Goal: Communication & Community: Answer question/provide support

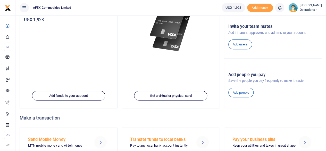
scroll to position [101, 0]
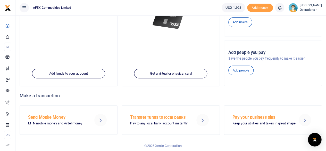
click at [315, 145] on body "Start Dashboard M ake Payments Cards Xente Transfers Mobile Money Banks Airtime…" at bounding box center [163, 25] width 326 height 253
click at [315, 142] on div "Open Intercom Messenger" at bounding box center [315, 140] width 14 height 14
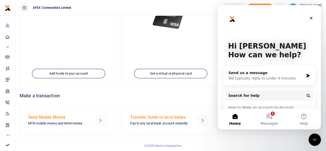
scroll to position [0, 0]
click at [268, 115] on button "1 Messages" at bounding box center [269, 119] width 34 height 21
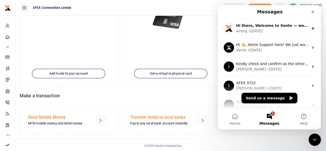
click at [260, 101] on button "Send us a message" at bounding box center [270, 98] width 56 height 10
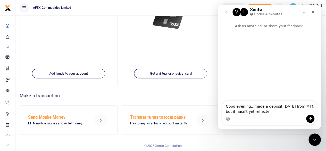
type textarea "Good evening...made a deposit on Sunday from MTN but it hasn't yet reflected"
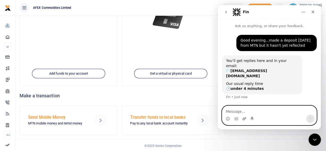
click at [245, 118] on icon "Upload attachment" at bounding box center [245, 118] width 4 height 3
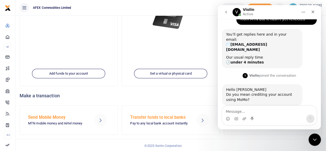
click at [244, 122] on div "Intercom messenger" at bounding box center [244, 119] width 4 height 8
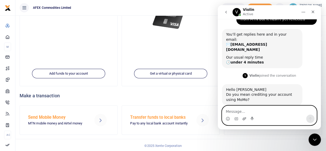
click at [245, 118] on icon "Upload attachment" at bounding box center [245, 118] width 4 height 3
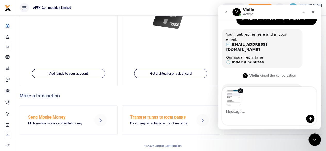
scroll to position [45, 0]
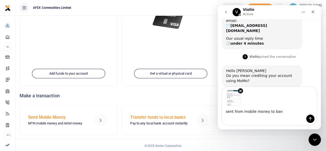
type textarea "sent from mobile money to bank"
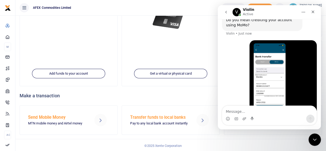
scroll to position [114, 0]
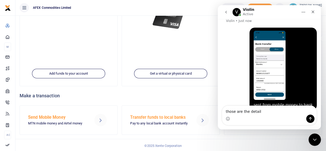
type textarea "those are the details"
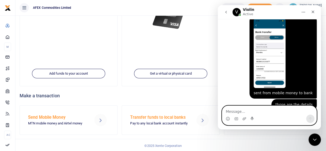
scroll to position [125, 0]
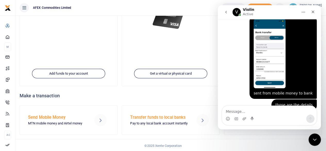
click at [245, 116] on div "Intercom messenger" at bounding box center [244, 119] width 4 height 8
click at [244, 119] on icon "Upload attachment" at bounding box center [244, 119] width 4 height 4
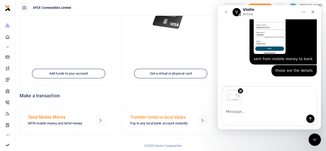
scroll to position [164, 0]
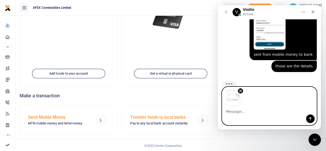
click at [309, 120] on icon "Send a message…" at bounding box center [311, 119] width 4 height 4
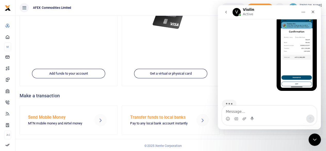
scroll to position [201, 0]
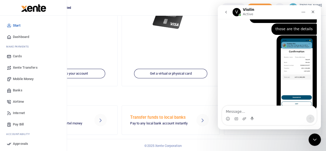
click at [30, 66] on span "Xente Transfers" at bounding box center [25, 67] width 25 height 5
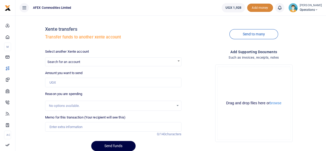
click at [249, 9] on span "Add money" at bounding box center [260, 8] width 26 height 9
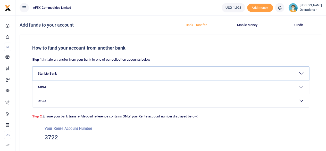
click at [301, 72] on button "Stanbic Bank" at bounding box center [171, 73] width 277 height 13
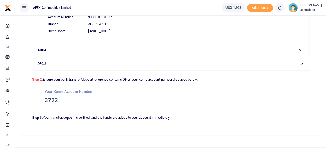
scroll to position [94, 0]
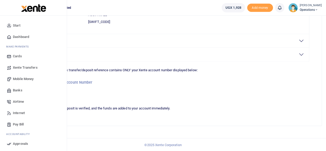
click at [12, 38] on link "Dashboard" at bounding box center [33, 36] width 59 height 11
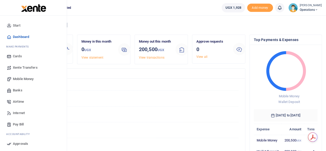
click at [17, 25] on span "Start" at bounding box center [16, 25] width 7 height 5
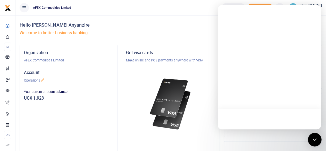
click at [316, 139] on icon "Open Intercom Messenger" at bounding box center [315, 139] width 7 height 7
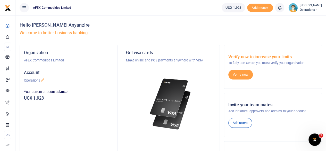
click at [317, 138] on icon "Open Intercom Messenger" at bounding box center [315, 139] width 9 height 9
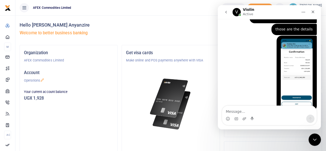
scroll to position [201, 0]
click at [299, 77] on img "Penelope says…" at bounding box center [297, 72] width 32 height 69
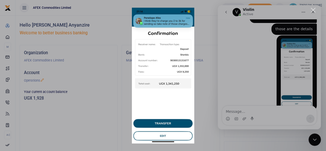
click at [313, 9] on div "Close" at bounding box center [313, 10] width 5 height 5
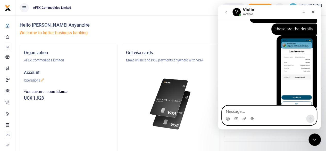
click at [233, 112] on textarea "Message…" at bounding box center [269, 110] width 94 height 9
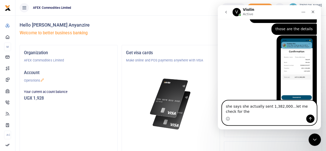
scroll to position [206, 0]
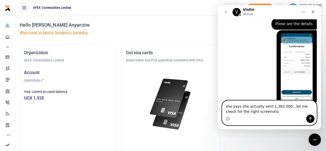
type textarea "she says she actually sent 1,382,000...let me check for the right screenshot"
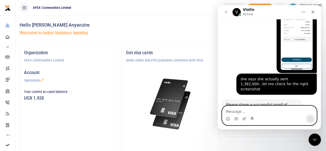
scroll to position [233, 0]
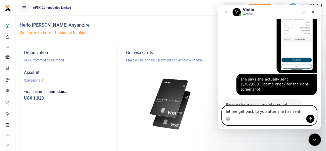
type textarea "let me get back to you after she has sent it"
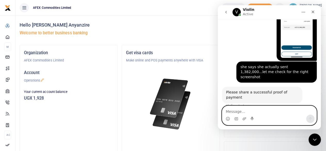
scroll to position [249, 0]
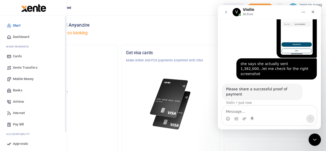
click at [19, 36] on span "Dashboard" at bounding box center [21, 36] width 16 height 5
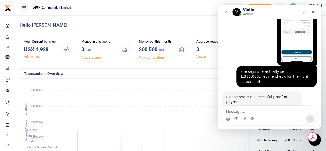
scroll to position [249, 0]
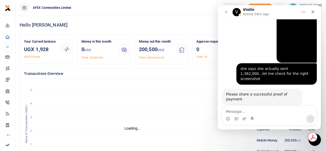
scroll to position [249, 0]
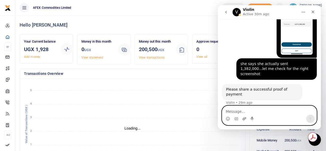
click at [246, 118] on icon "Upload attachment" at bounding box center [245, 118] width 4 height 3
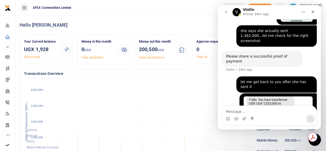
scroll to position [286, 0]
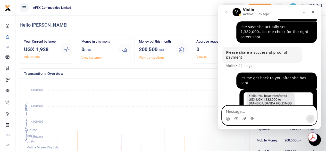
click at [243, 119] on icon "Upload attachment" at bounding box center [245, 118] width 4 height 3
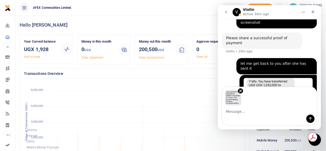
scroll to position [304, 0]
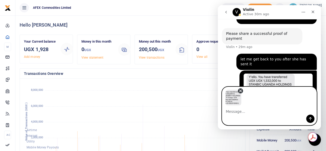
click at [242, 90] on icon "Remove image 1" at bounding box center [241, 91] width 2 height 2
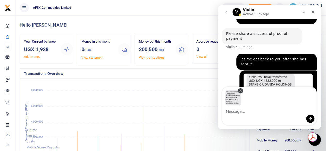
scroll to position [286, 0]
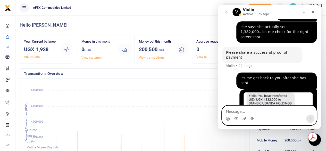
click at [245, 118] on icon "Upload attachment" at bounding box center [244, 119] width 4 height 4
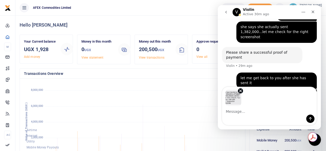
scroll to position [304, 0]
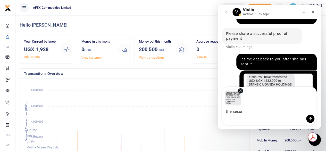
type textarea "the second"
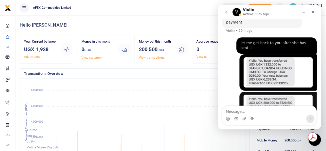
scroll to position [332, 0]
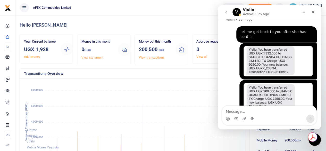
click at [247, 118] on div "Intercom messenger" at bounding box center [269, 119] width 94 height 8
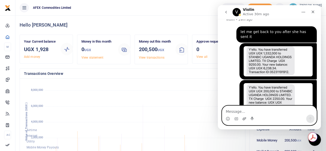
click at [245, 118] on icon "Upload attachment" at bounding box center [244, 119] width 4 height 4
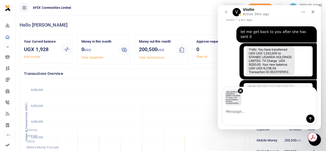
scroll to position [350, 0]
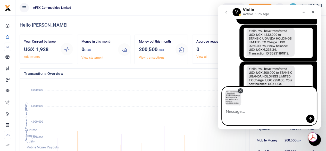
click at [239, 90] on icon "Remove image 1" at bounding box center [240, 90] width 5 height 5
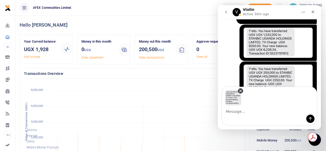
scroll to position [332, 0]
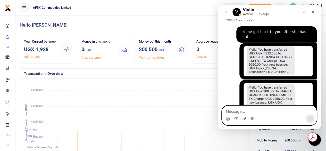
click at [243, 119] on icon "Upload attachment" at bounding box center [244, 119] width 4 height 4
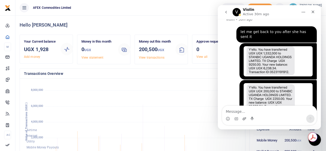
scroll to position [350, 0]
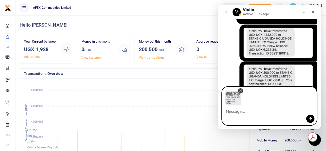
click at [240, 90] on icon "Remove image 1" at bounding box center [241, 91] width 2 height 2
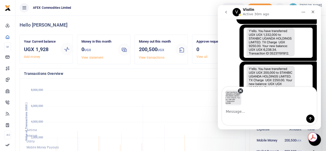
scroll to position [332, 0]
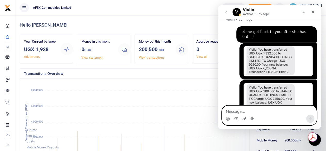
click at [244, 118] on icon "Upload attachment" at bounding box center [245, 118] width 4 height 3
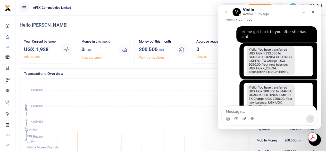
scroll to position [350, 0]
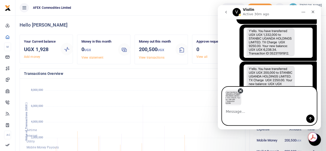
click at [242, 91] on icon "Remove image 1" at bounding box center [240, 90] width 5 height 5
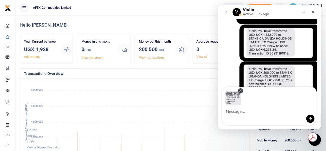
scroll to position [332, 0]
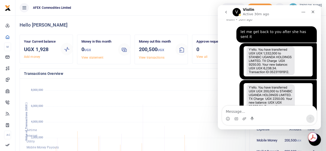
click at [242, 120] on div "Intercom messenger" at bounding box center [269, 119] width 94 height 8
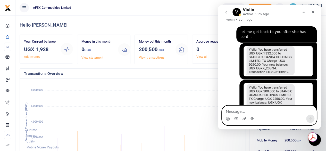
click at [244, 119] on icon "Upload attachment" at bounding box center [245, 118] width 4 height 3
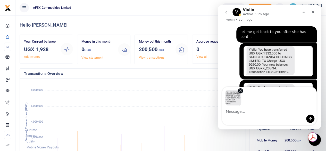
scroll to position [350, 0]
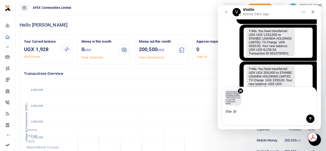
type textarea "the 3rd"
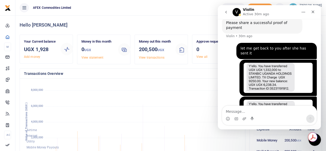
scroll to position [325, 0]
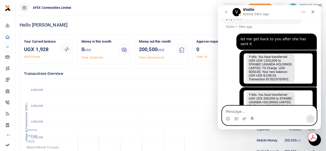
click at [279, 112] on textarea "Message…" at bounding box center [269, 110] width 94 height 9
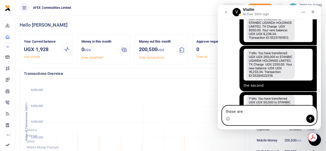
scroll to position [376, 0]
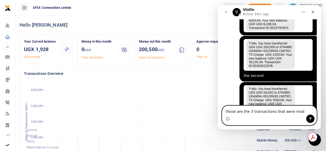
type textarea "those are the 3 transactions that were made"
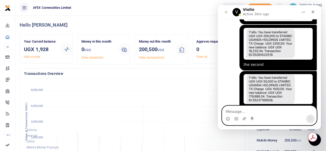
scroll to position [387, 0]
